Goal: Task Accomplishment & Management: Use online tool/utility

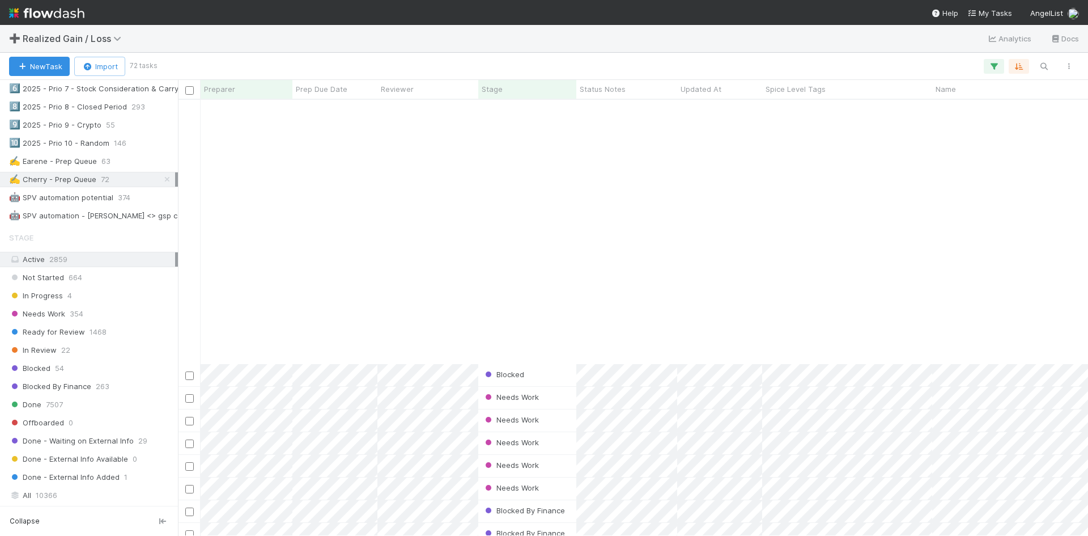
scroll to position [1205, 0]
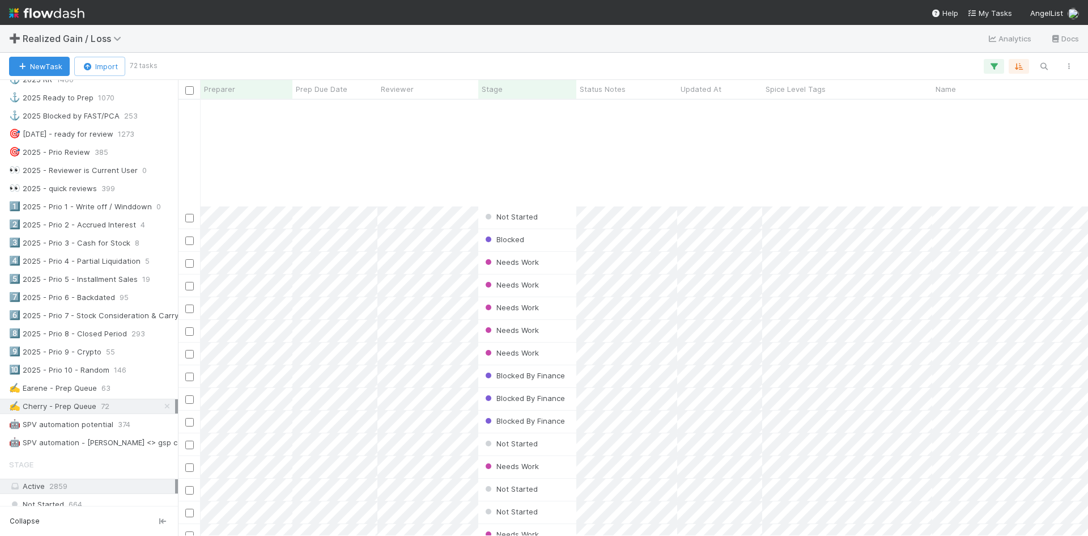
scroll to position [1205, 0]
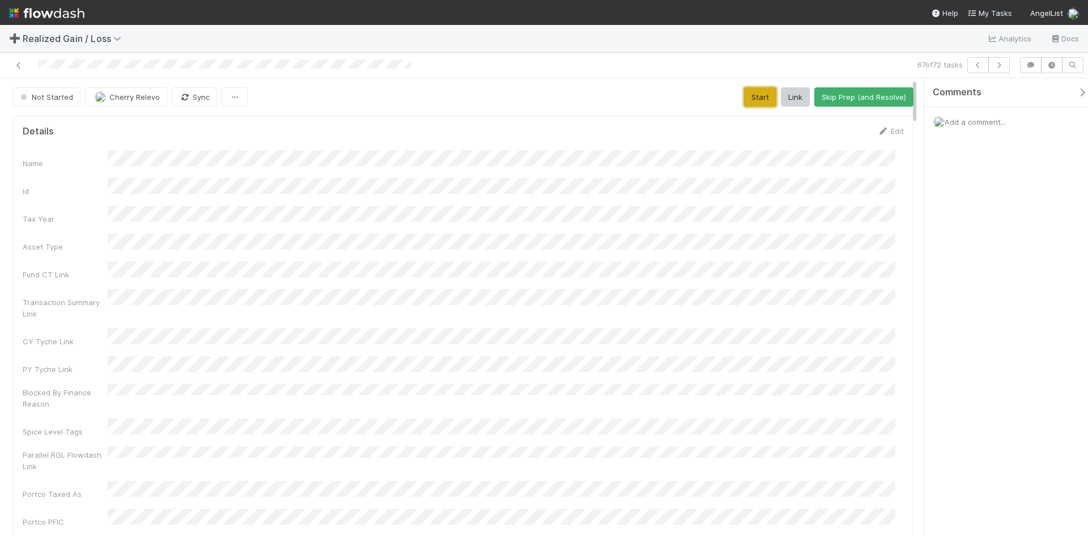
click at [754, 94] on button "Start" at bounding box center [760, 96] width 32 height 19
click at [982, 127] on div "Add a comment..." at bounding box center [1010, 121] width 172 height 29
click at [988, 122] on span "Add a comment..." at bounding box center [975, 121] width 61 height 9
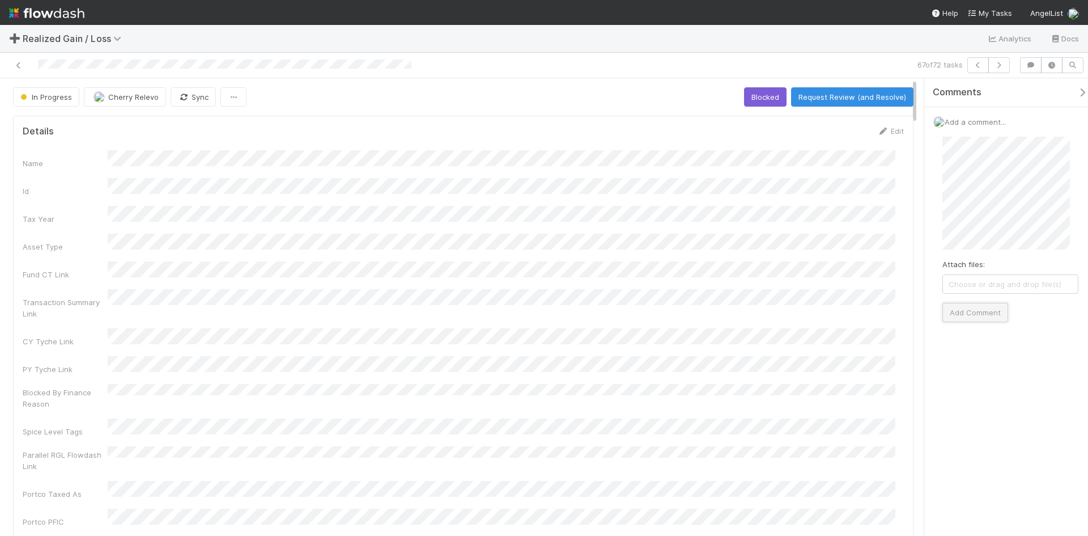
click at [990, 318] on button "Add Comment" at bounding box center [976, 312] width 66 height 19
drag, startPoint x: 995, startPoint y: 461, endPoint x: 997, endPoint y: 474, distance: 13.2
click at [995, 463] on div "Comments Add a comment... Cherry Relevo just now Reply..." at bounding box center [1006, 306] width 164 height 457
click at [871, 100] on button "Request Review (and Resolve)" at bounding box center [852, 96] width 122 height 19
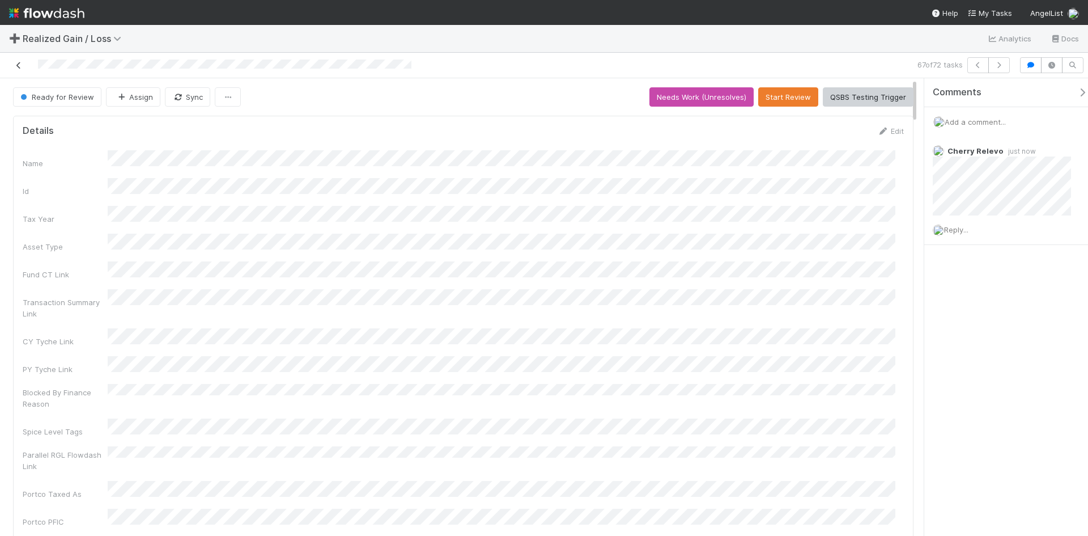
click at [21, 62] on icon at bounding box center [18, 65] width 11 height 7
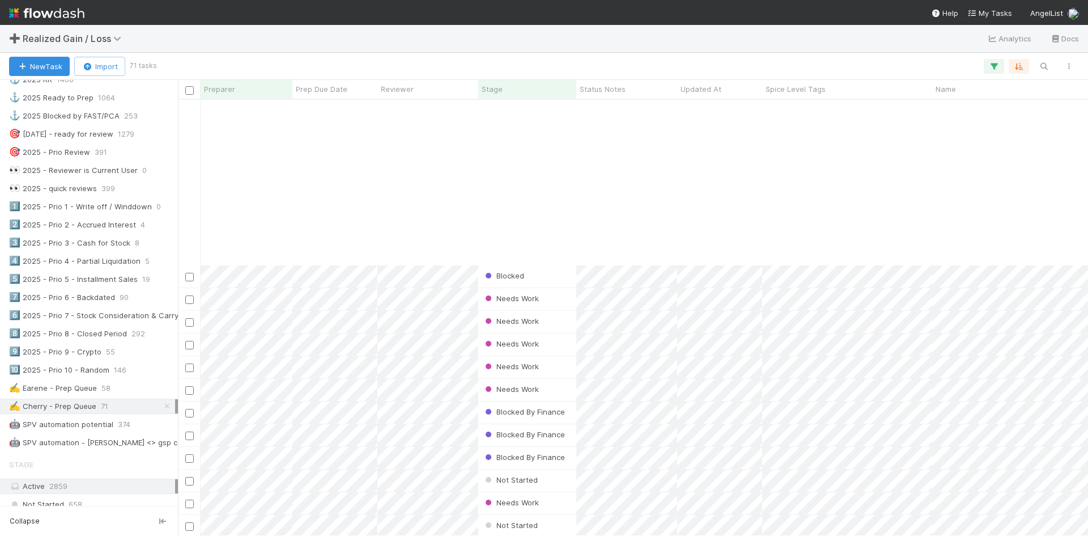
scroll to position [1183, 0]
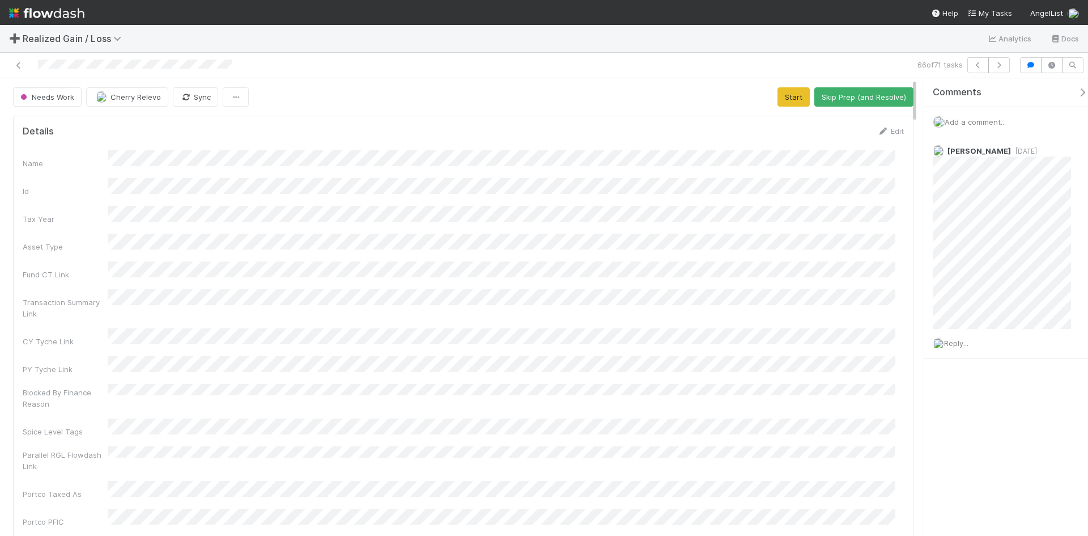
click at [986, 410] on div "Comments Add a comment... Andrea Tidrow 4 days ago Reply..." at bounding box center [1010, 246] width 172 height 337
click at [957, 344] on span "Reply..." at bounding box center [956, 342] width 24 height 9
click at [1024, 432] on span "[PERSON_NAME]" at bounding box center [1013, 431] width 57 height 9
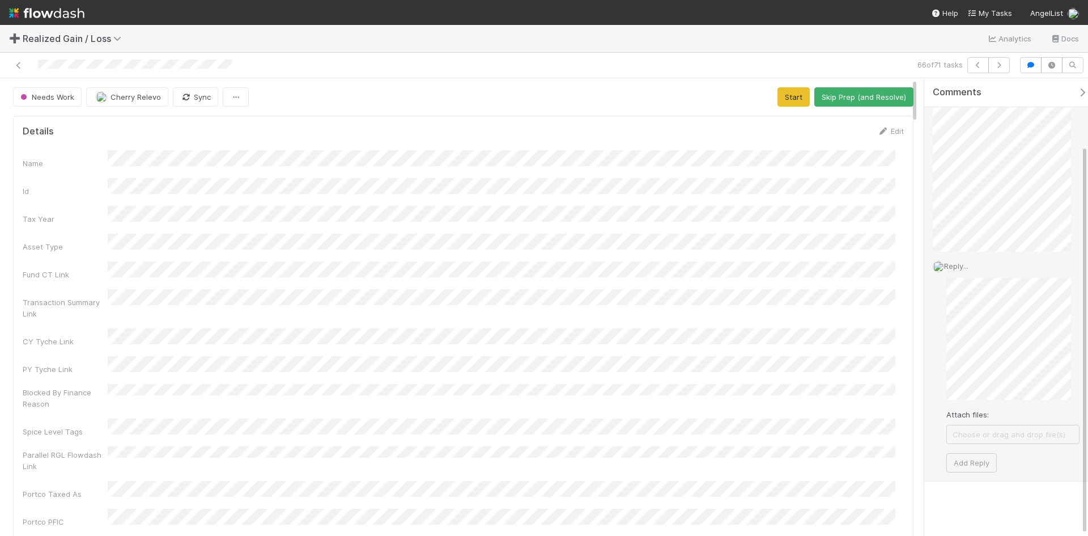
scroll to position [79, 0]
click at [982, 462] on button "Add Reply" at bounding box center [971, 460] width 50 height 19
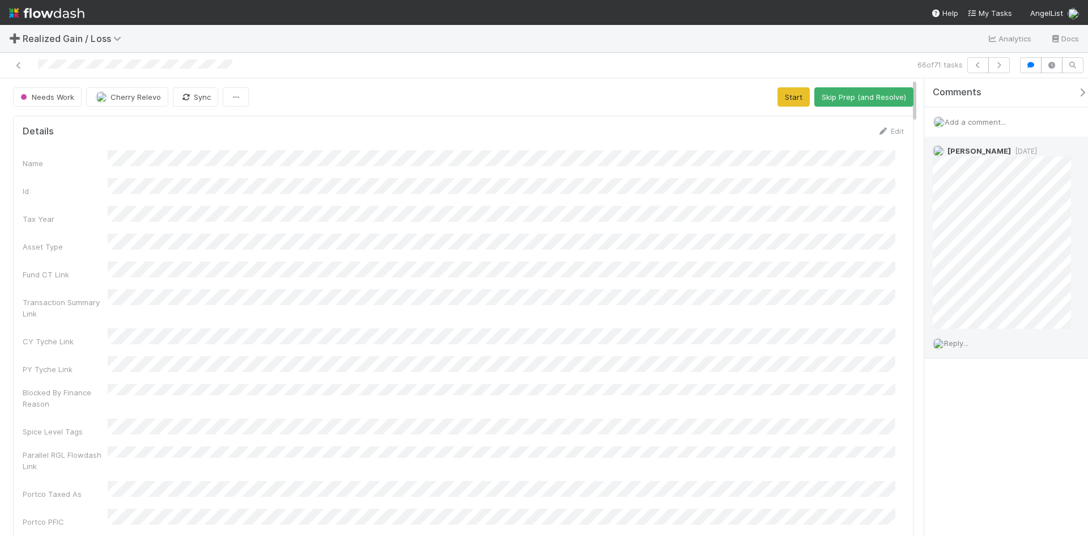
scroll to position [0, 0]
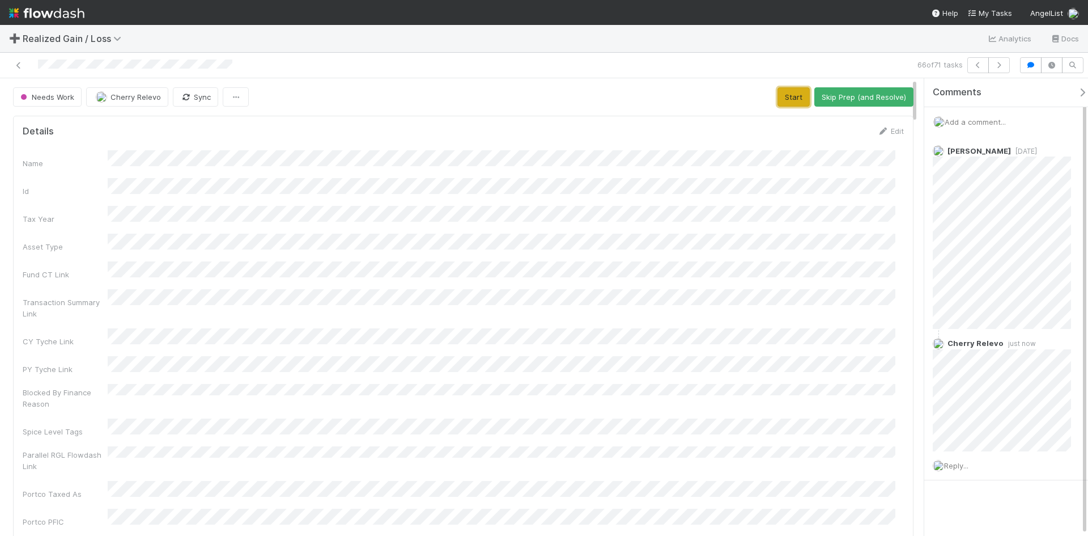
click at [786, 99] on button "Start" at bounding box center [794, 96] width 32 height 19
drag, startPoint x: 761, startPoint y: 98, endPoint x: 758, endPoint y: 137, distance: 38.6
click at [761, 98] on button "Blocked" at bounding box center [765, 96] width 43 height 19
click at [12, 67] on div at bounding box center [258, 65] width 507 height 16
click at [22, 62] on icon at bounding box center [18, 65] width 11 height 7
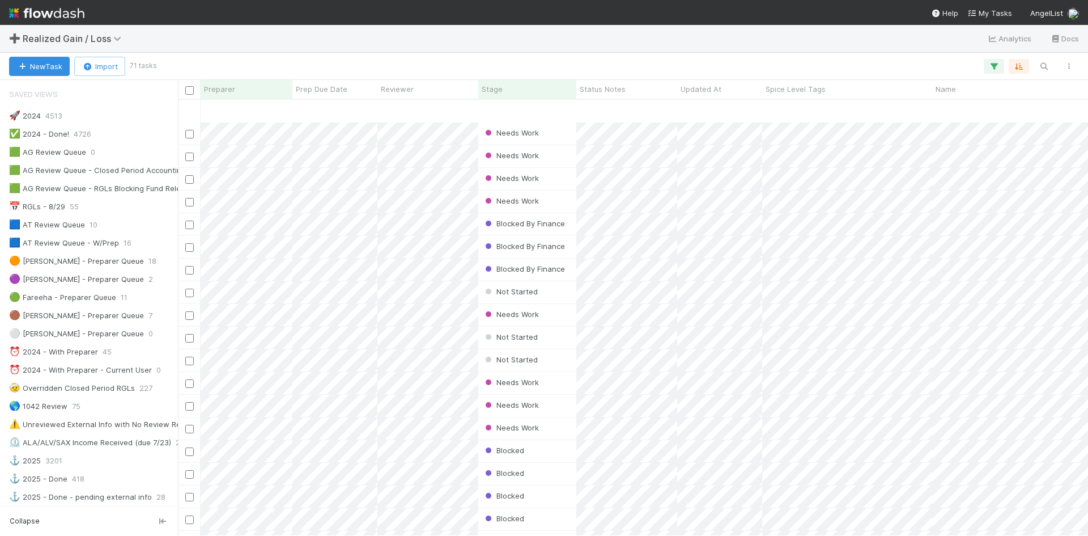
scroll to position [1183, 0]
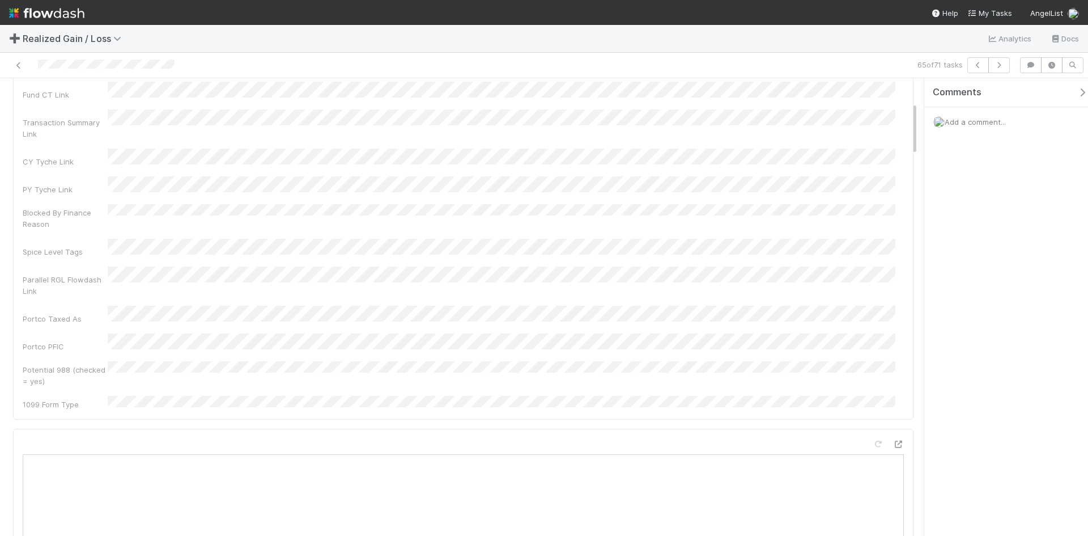
scroll to position [283, 0]
click at [955, 124] on span "Add a comment..." at bounding box center [975, 121] width 61 height 9
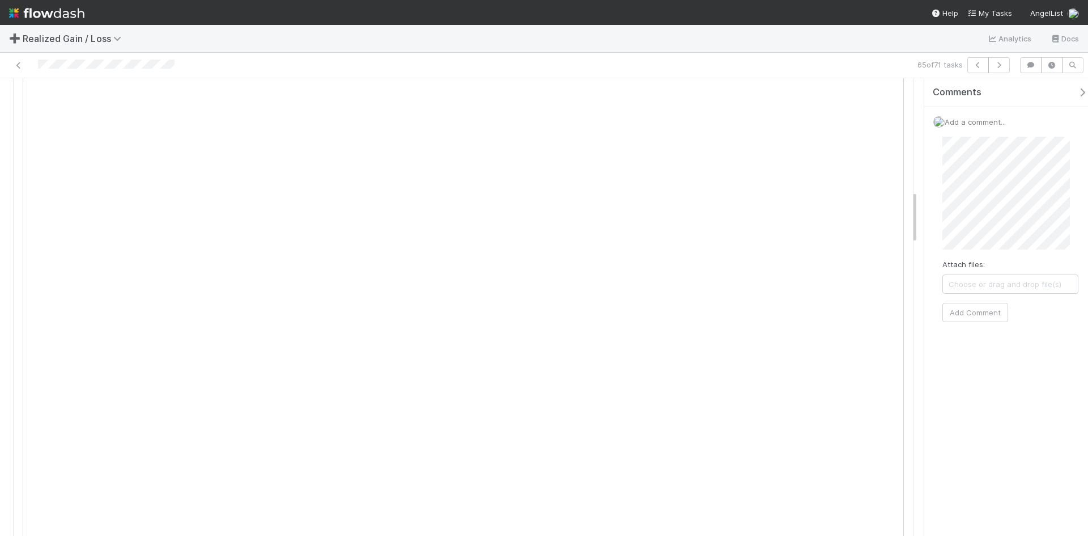
scroll to position [907, 0]
click at [973, 316] on button "Add Comment" at bounding box center [976, 312] width 66 height 19
click at [1088, 218] on html "➕ Realized Gain / Loss Analytics Docs 65 of 71 tasks Needs Work Cherry Relevo S…" at bounding box center [544, 268] width 1088 height 536
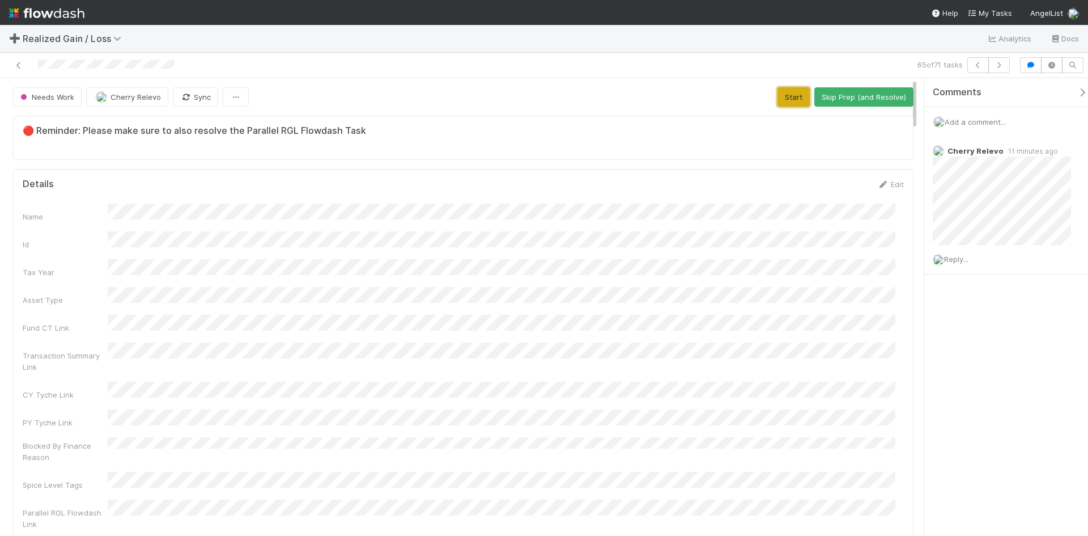
click at [789, 99] on button "Start" at bounding box center [794, 96] width 32 height 19
click at [842, 99] on button "Request Review (and Resolve)" at bounding box center [852, 96] width 122 height 19
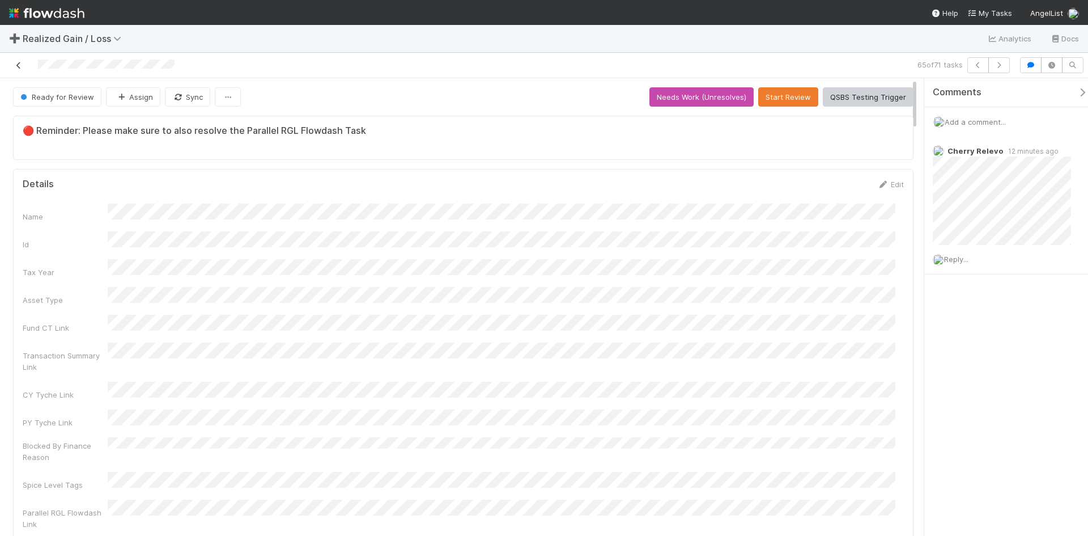
click at [19, 67] on icon at bounding box center [18, 65] width 11 height 7
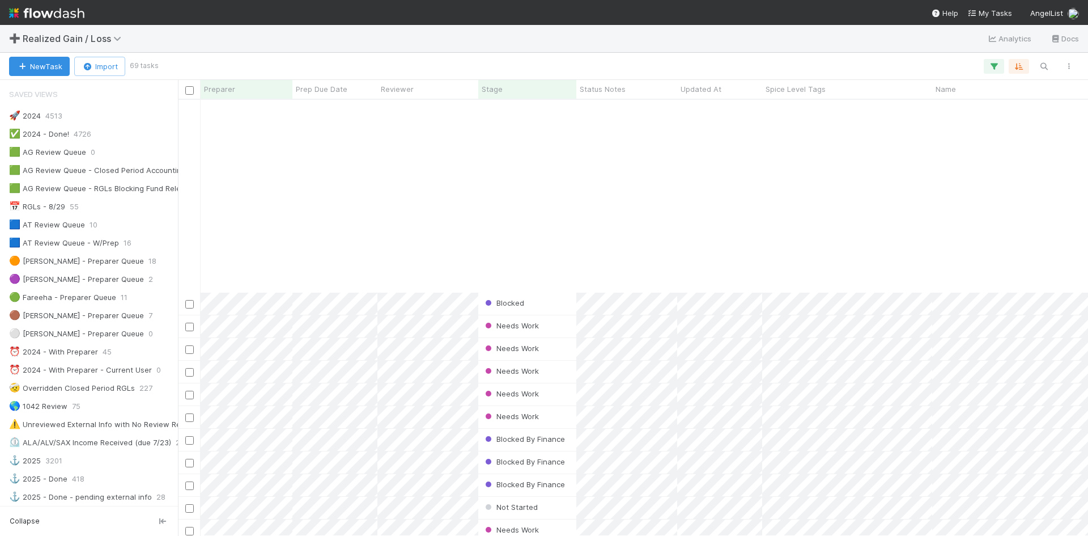
scroll to position [1137, 0]
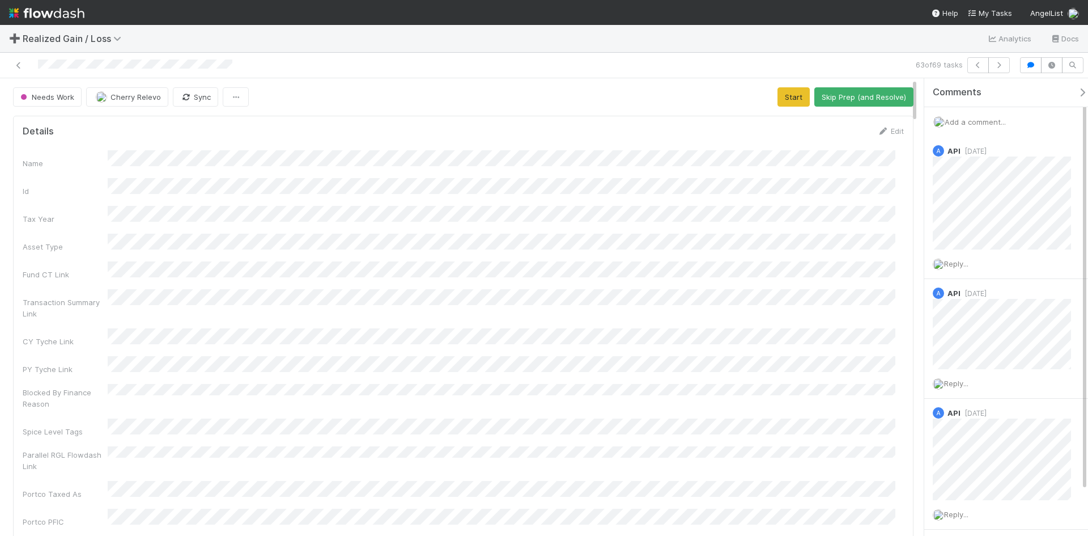
click at [902, 508] on div "Details Edit Name Id Tax Year Asset Type Fund CT Link Transaction Summary Link …" at bounding box center [463, 355] width 901 height 479
click at [68, 205] on div "Name Id Tax Year Asset Type Fund CT Link Transaction Summary Link CY Tyche Link…" at bounding box center [463, 389] width 881 height 463
drag, startPoint x: 68, startPoint y: 205, endPoint x: 905, endPoint y: 280, distance: 840.4
click at [68, 205] on div "Name Id Tax Year Asset Type Fund CT Link Transaction Summary Link CY Tyche Link…" at bounding box center [463, 389] width 881 height 463
click at [881, 134] on button "Cancel" at bounding box center [884, 134] width 40 height 19
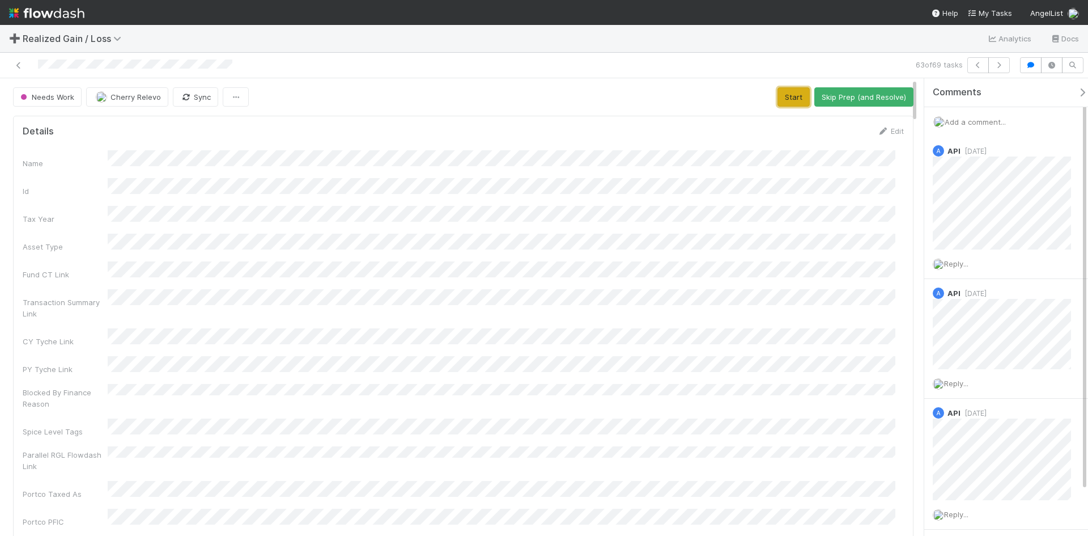
drag, startPoint x: 785, startPoint y: 96, endPoint x: 791, endPoint y: 104, distance: 10.1
click at [784, 96] on button "Start" at bounding box center [794, 96] width 32 height 19
click at [807, 100] on button "Request Review (and Resolve)" at bounding box center [852, 96] width 122 height 19
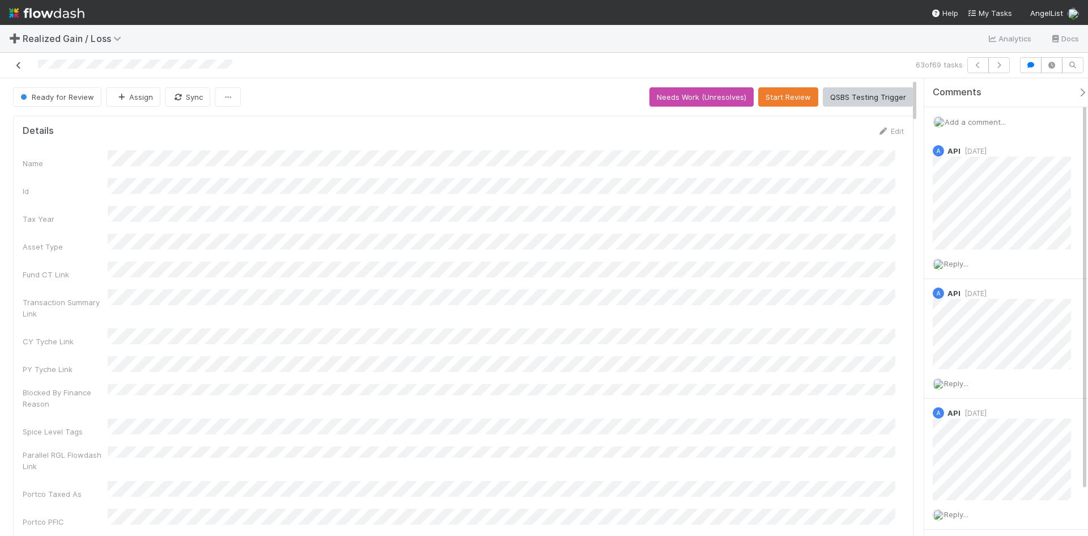
click at [17, 66] on icon at bounding box center [18, 65] width 11 height 7
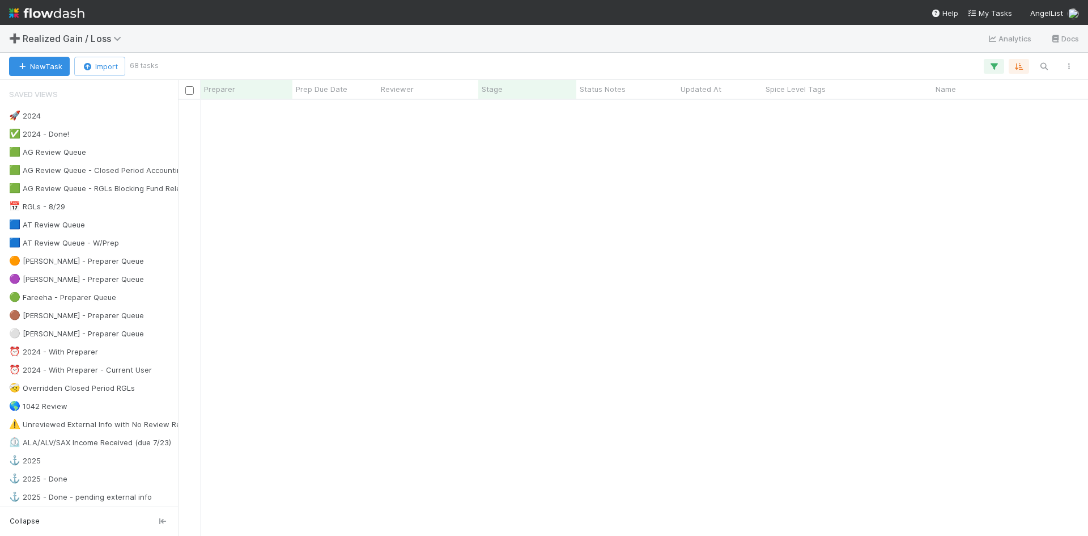
scroll to position [1115, 0]
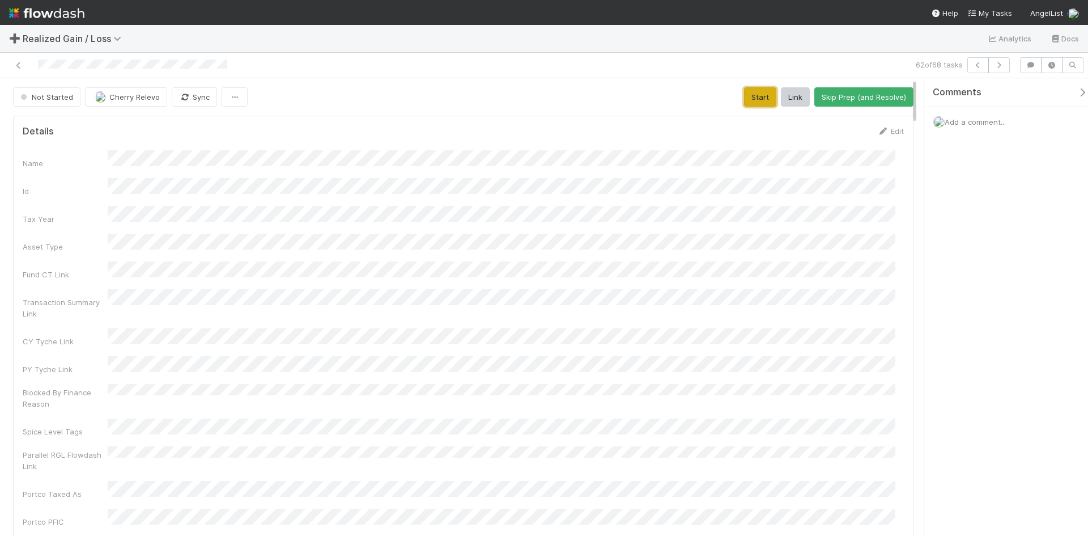
click at [757, 97] on button "Start" at bounding box center [760, 96] width 32 height 19
click at [816, 93] on button "Request Review (and Resolve)" at bounding box center [852, 96] width 122 height 19
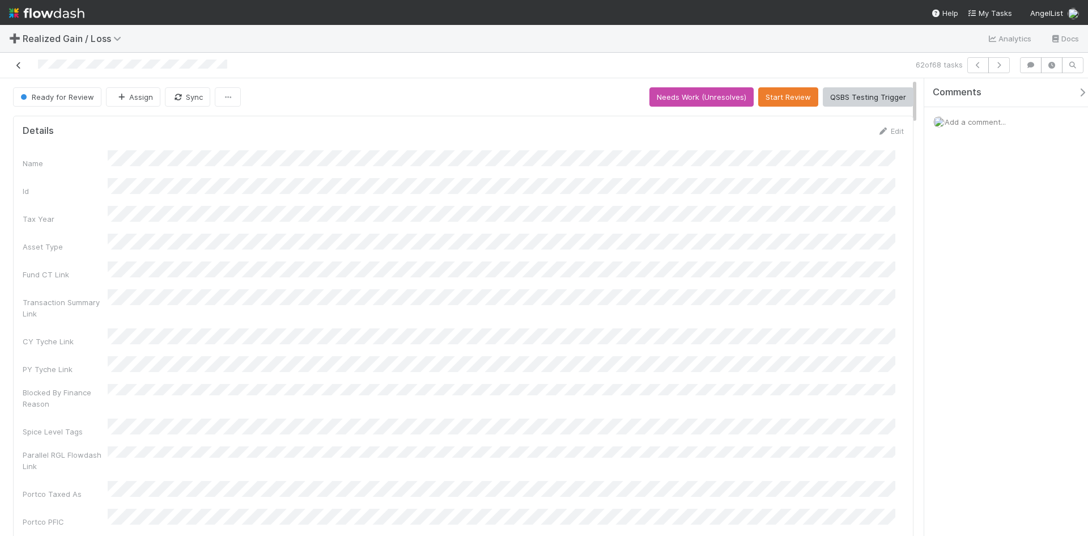
click at [16, 64] on icon at bounding box center [18, 65] width 11 height 7
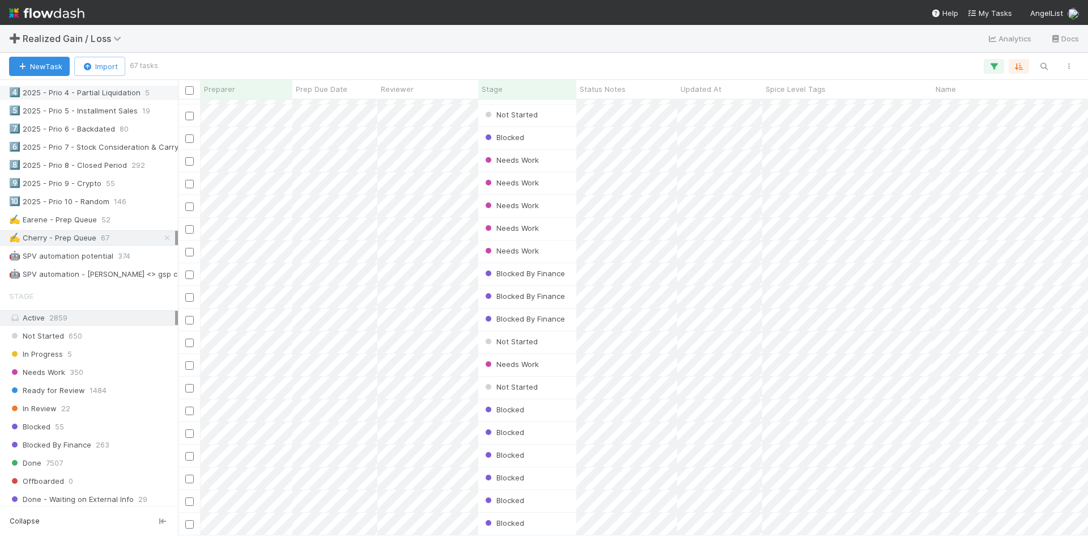
scroll to position [680, 0]
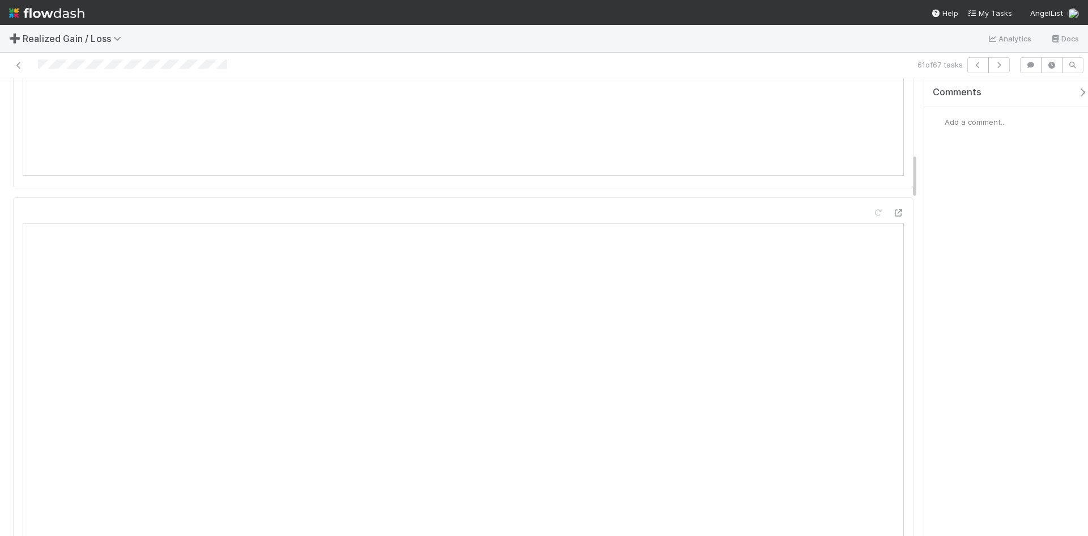
scroll to position [850, 0]
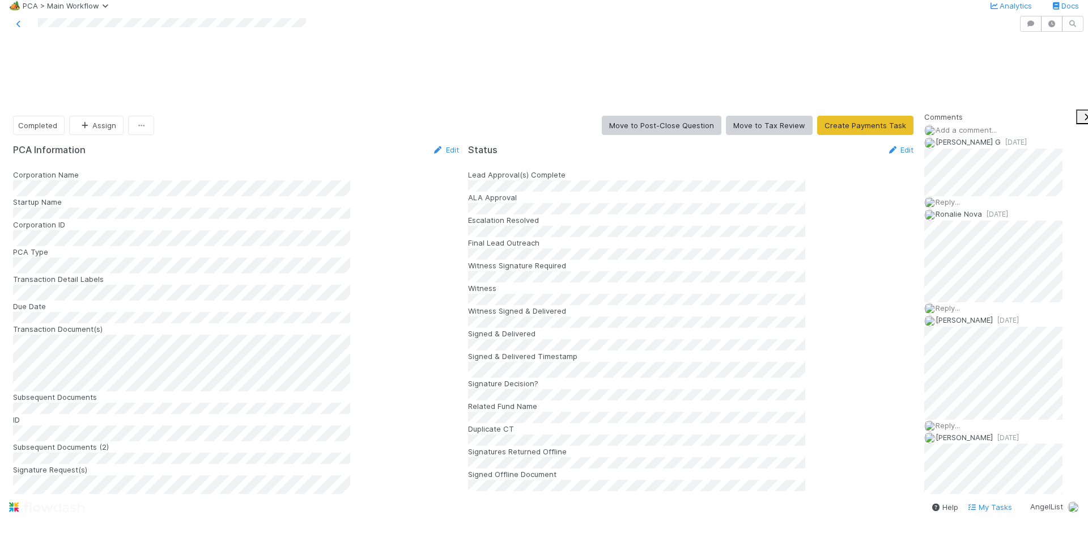
click at [987, 125] on span "Add a comment..." at bounding box center [966, 129] width 61 height 9
click at [990, 315] on button "Add Comment" at bounding box center [957, 304] width 66 height 19
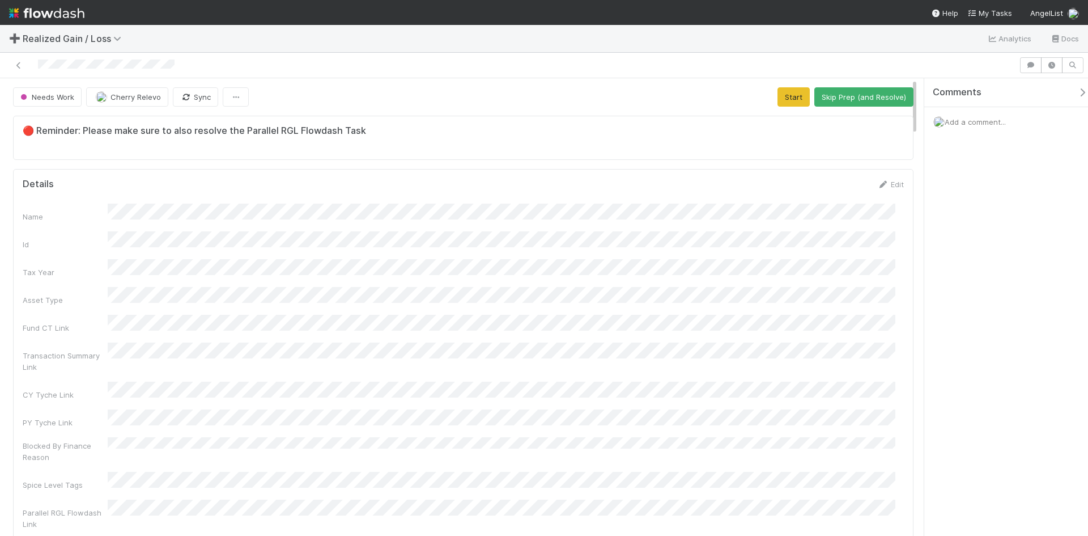
scroll to position [222, 864]
click at [990, 124] on span "Add a comment..." at bounding box center [975, 121] width 61 height 9
click at [963, 311] on button "Add Comment" at bounding box center [976, 312] width 66 height 19
click at [965, 419] on div "Comments Add a comment... Cherry Relevo just now Reply..." at bounding box center [1006, 306] width 164 height 457
click at [787, 97] on button "Start" at bounding box center [794, 96] width 32 height 19
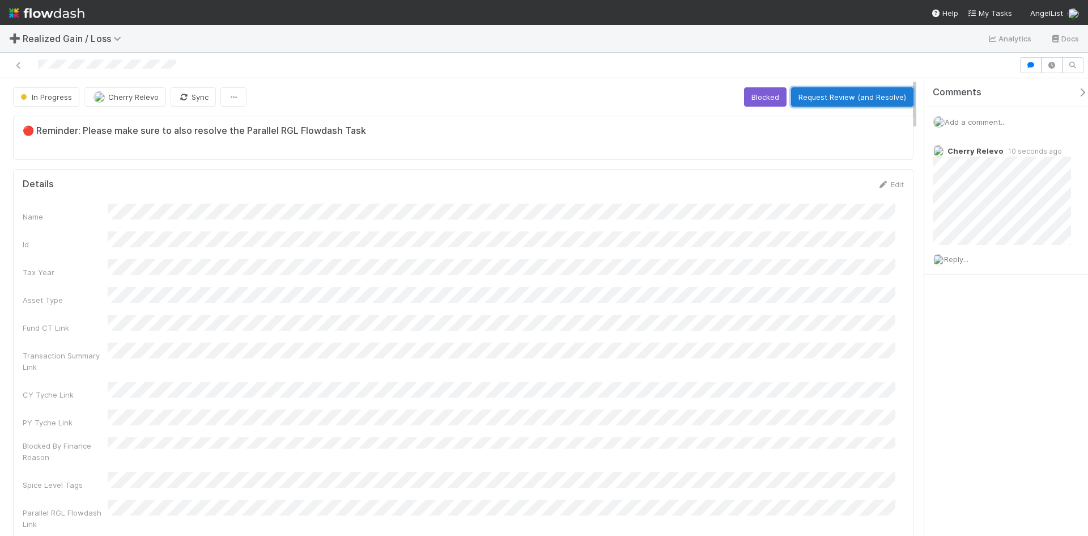
click at [857, 94] on button "Request Review (and Resolve)" at bounding box center [852, 96] width 122 height 19
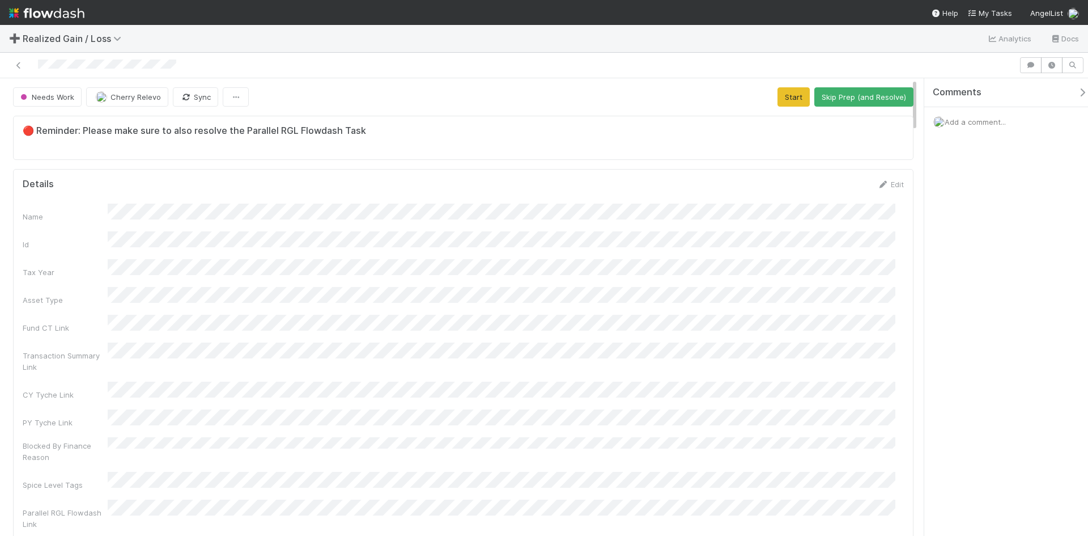
scroll to position [222, 864]
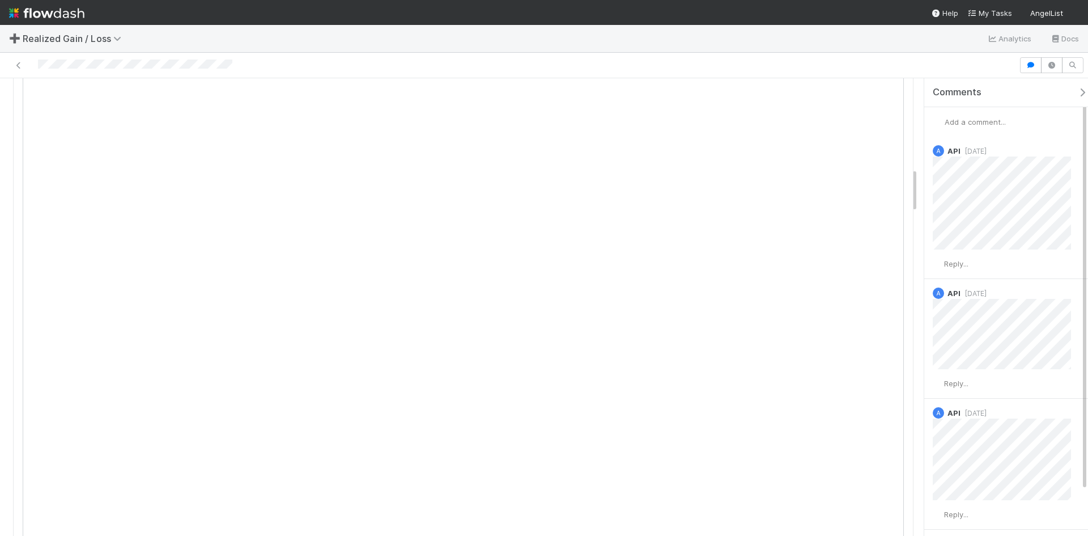
scroll to position [907, 0]
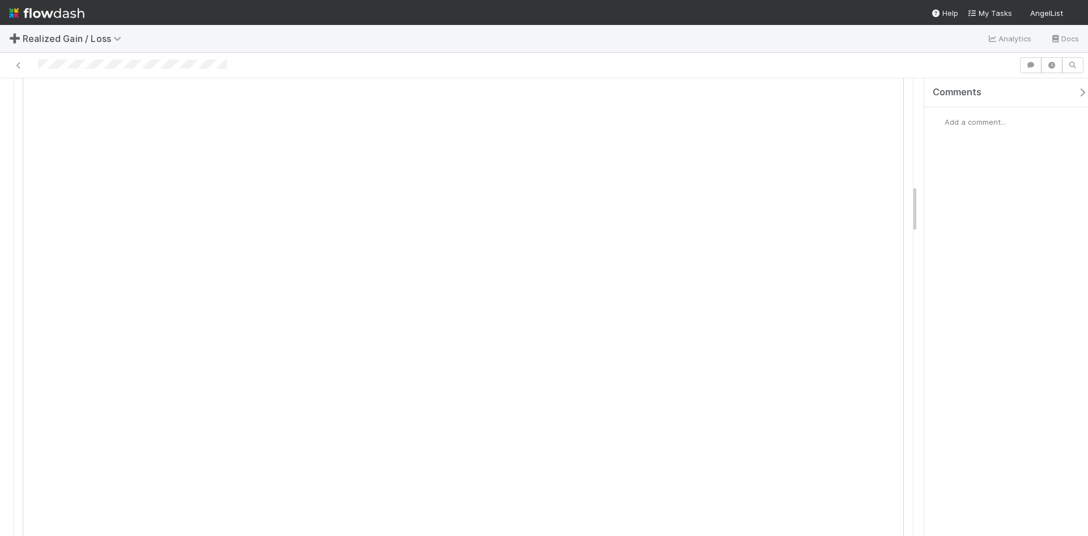
scroll to position [1020, 0]
